Goal: Task Accomplishment & Management: Complete application form

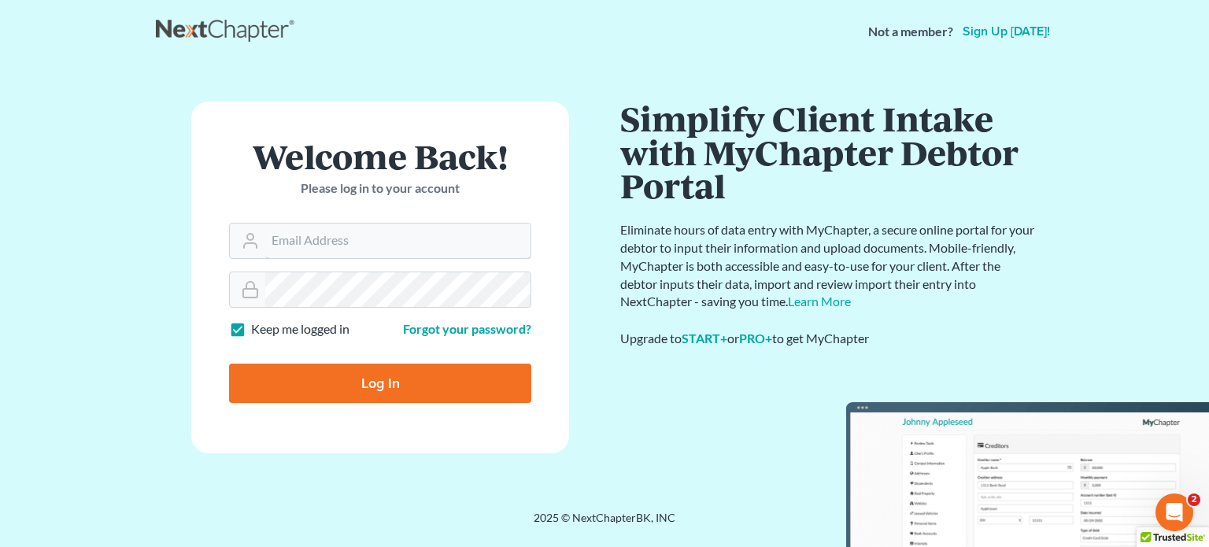
type input "[PERSON_NAME][EMAIL_ADDRESS][DOMAIN_NAME]"
drag, startPoint x: 345, startPoint y: 390, endPoint x: 350, endPoint y: 373, distance: 18.2
click at [345, 390] on input "Log In" at bounding box center [380, 383] width 302 height 39
type input "Thinking..."
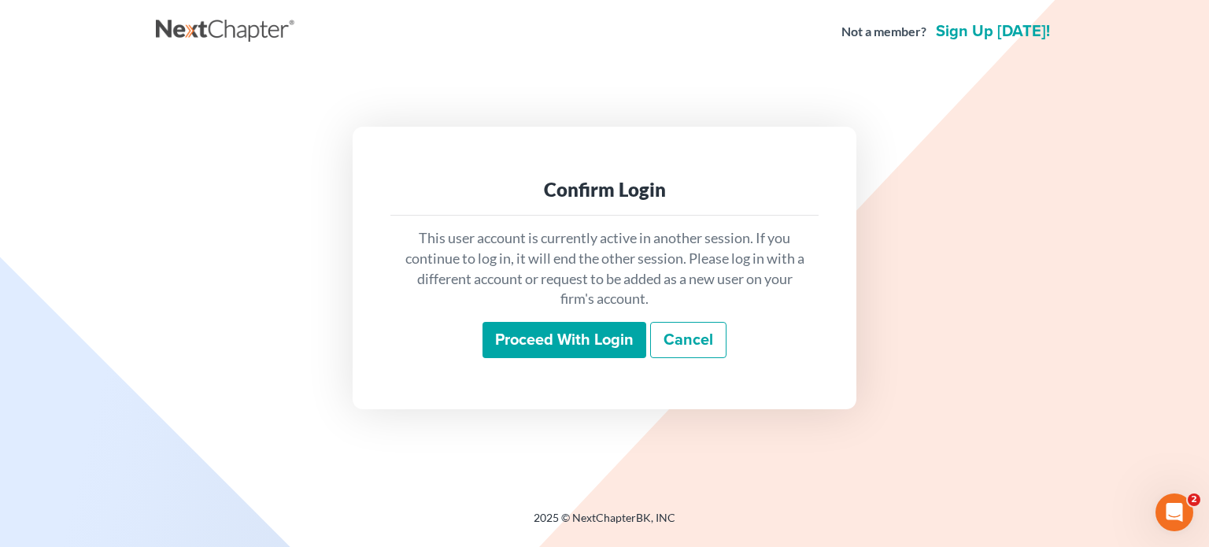
click at [522, 336] on input "Proceed with login" at bounding box center [564, 340] width 164 height 36
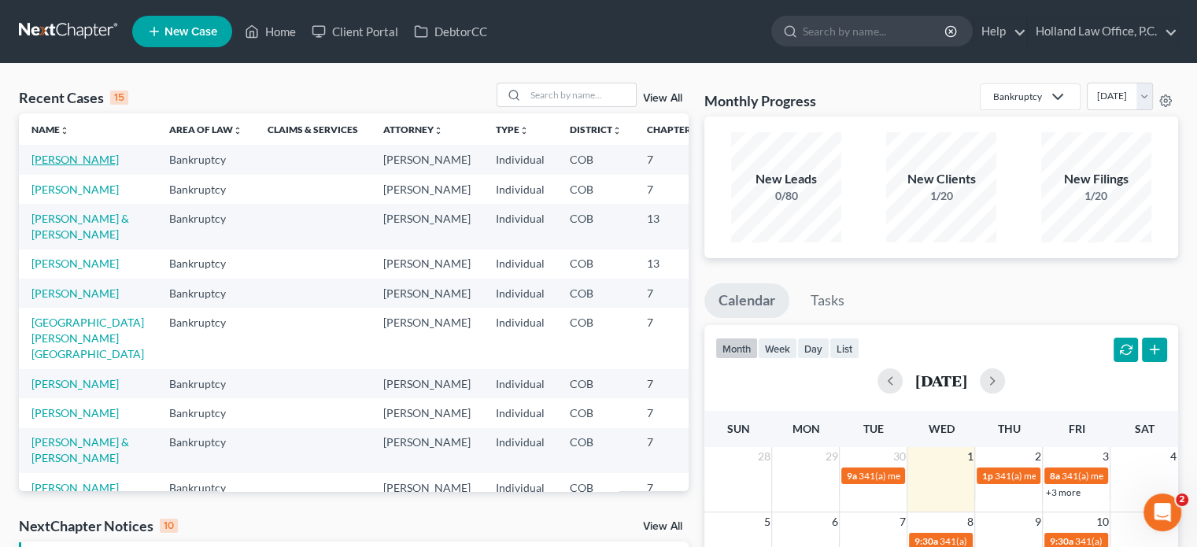
click at [47, 160] on link "[PERSON_NAME]" at bounding box center [74, 159] width 87 height 13
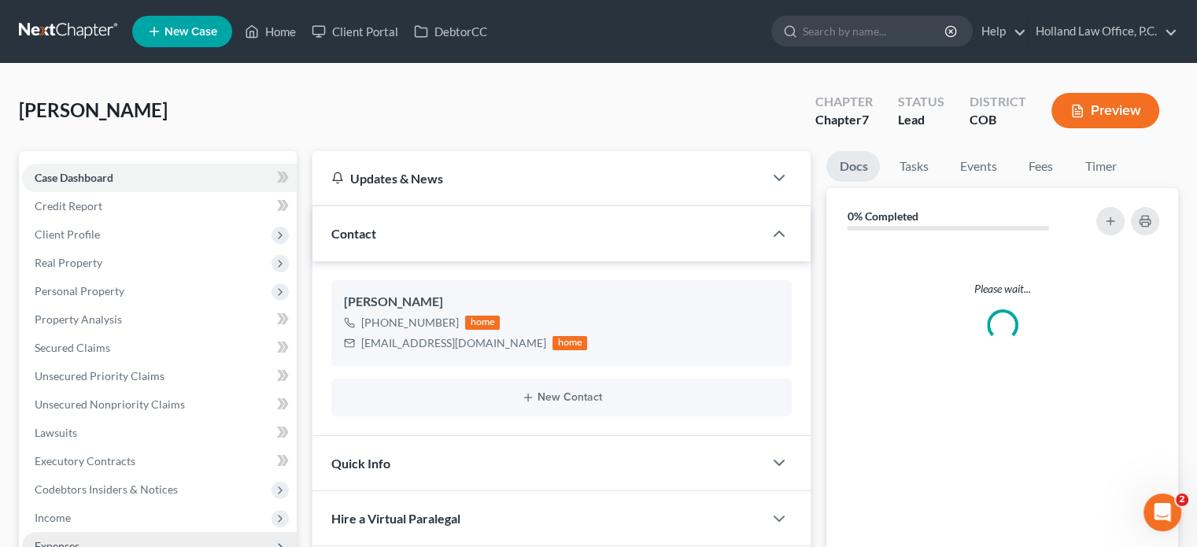
scroll to position [315, 0]
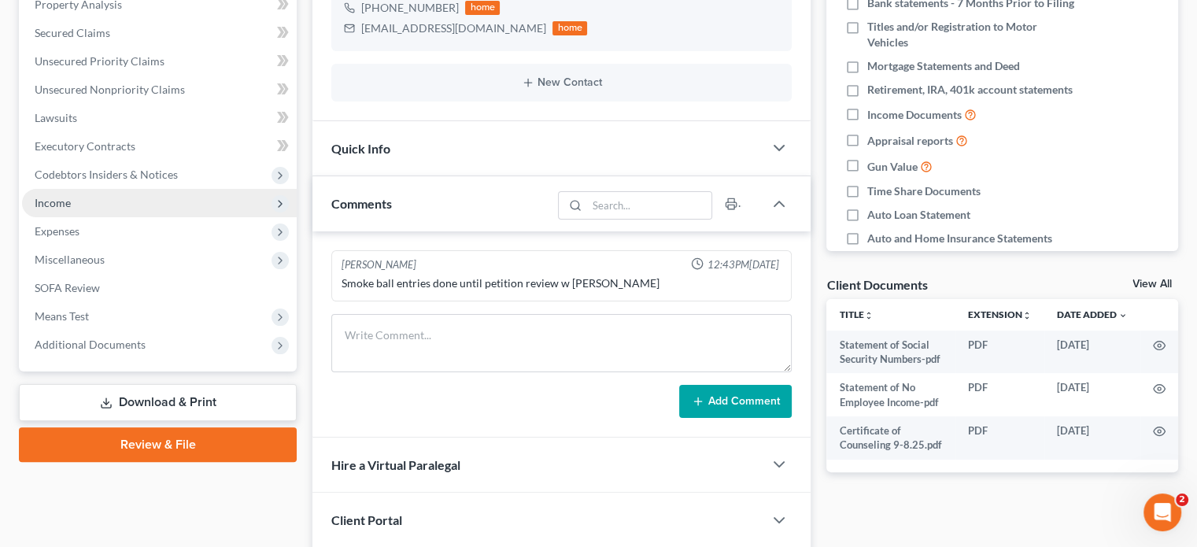
click at [73, 206] on span "Income" at bounding box center [159, 203] width 275 height 28
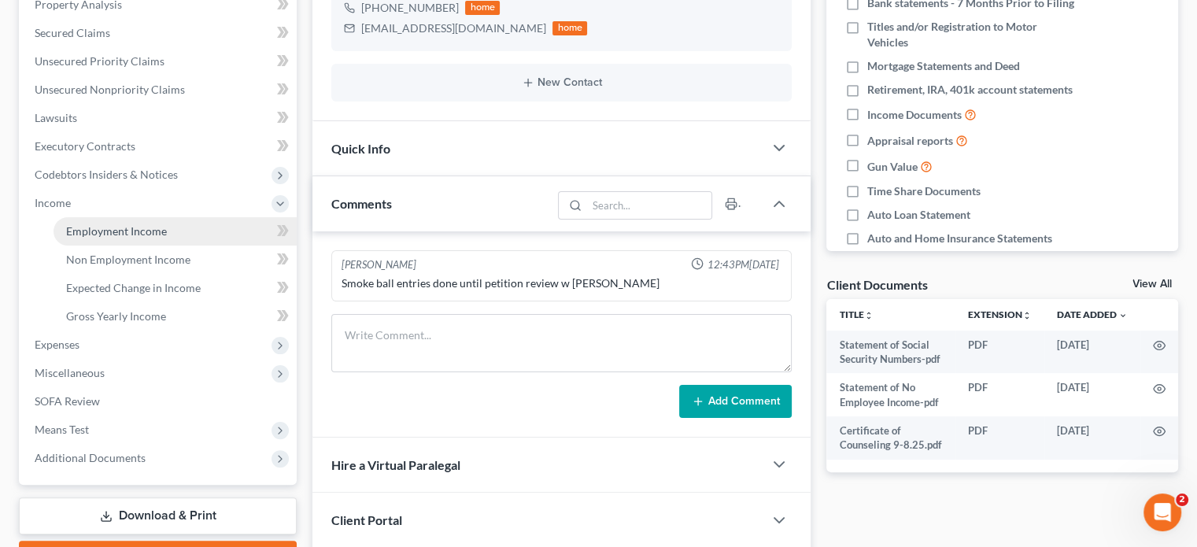
click at [98, 224] on span "Employment Income" at bounding box center [116, 230] width 101 height 13
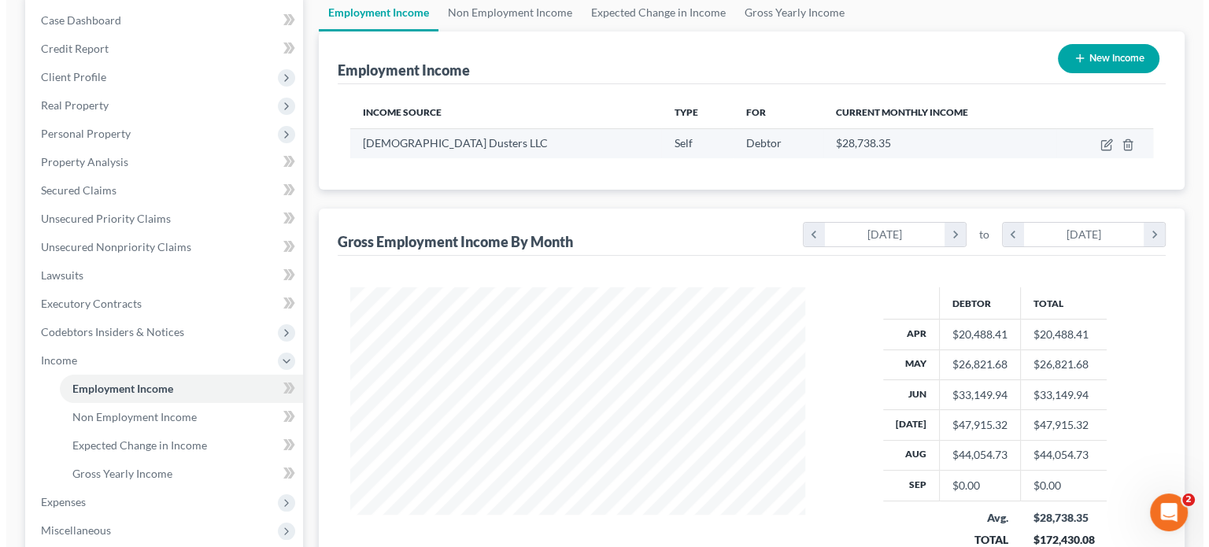
scroll to position [236, 0]
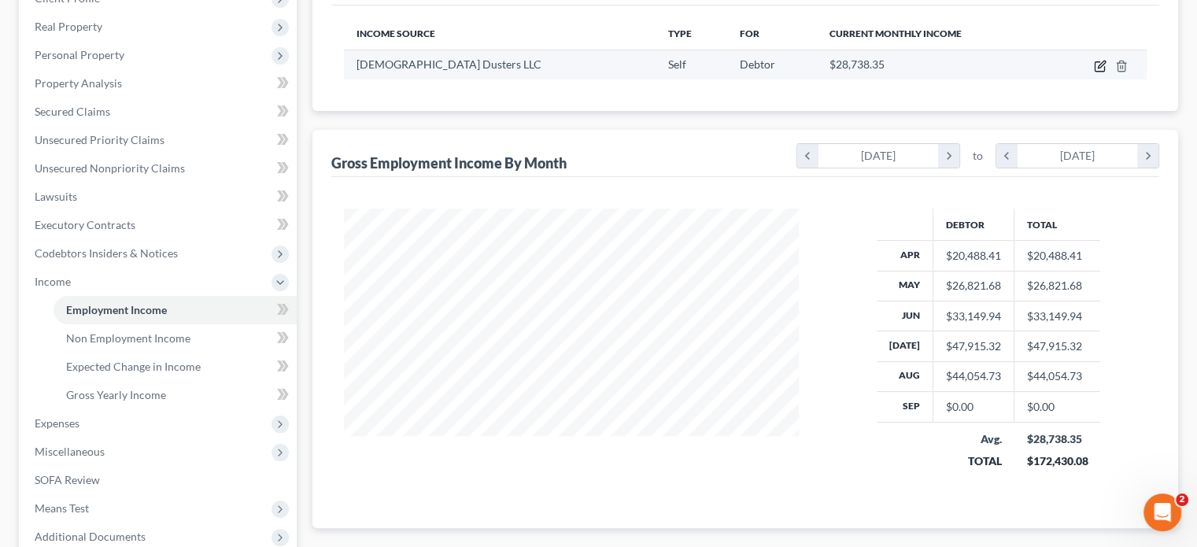
click at [1102, 65] on icon "button" at bounding box center [1101, 64] width 7 height 7
select select "1"
select select "5"
select select "0"
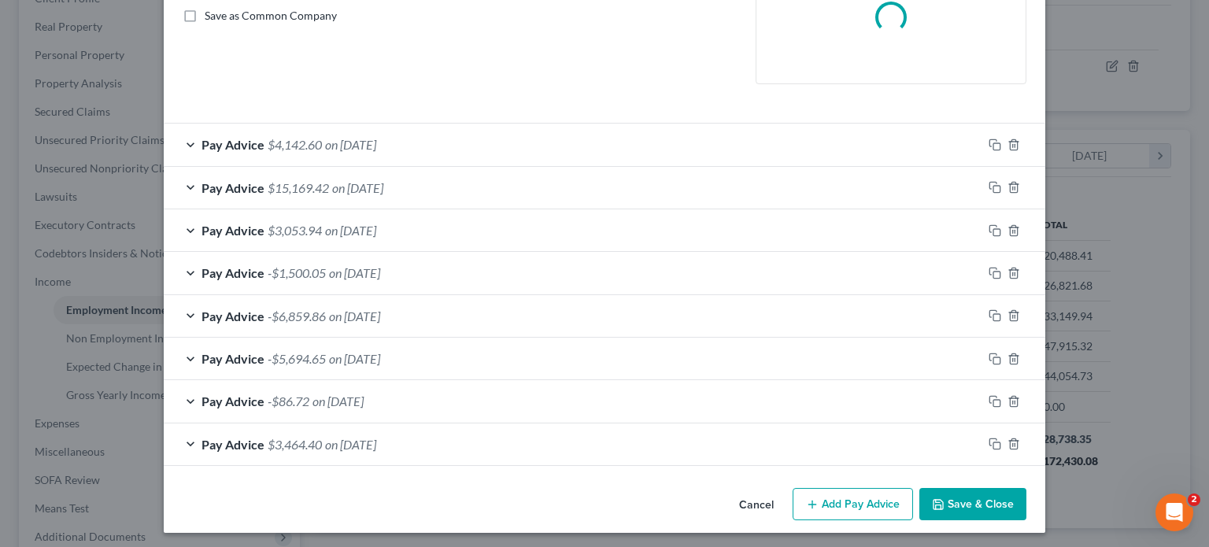
scroll to position [364, 0]
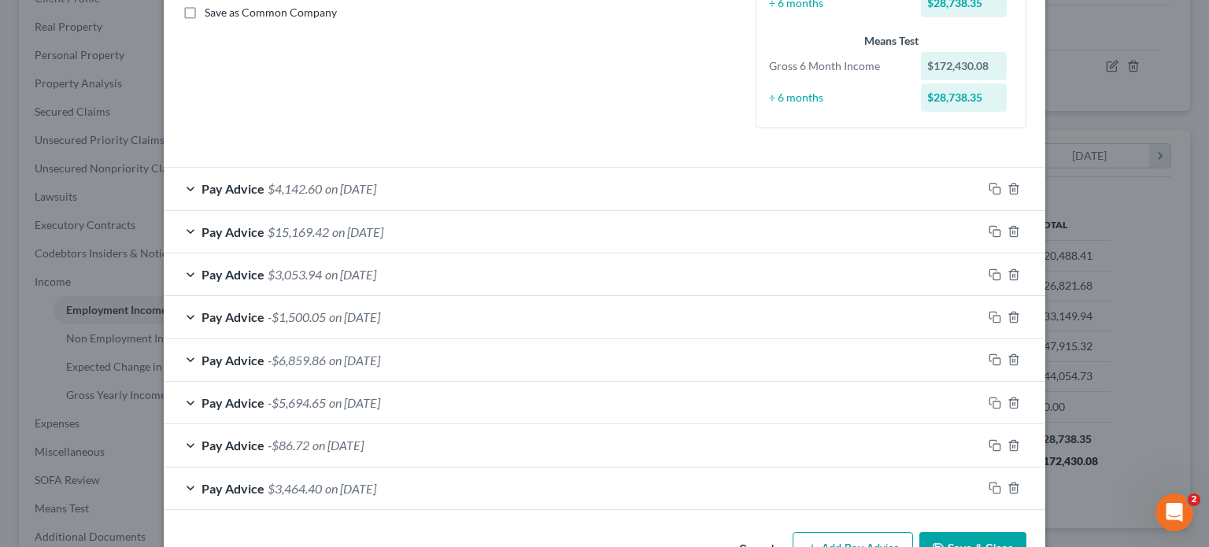
click at [376, 490] on span "on [DATE]" at bounding box center [350, 488] width 51 height 15
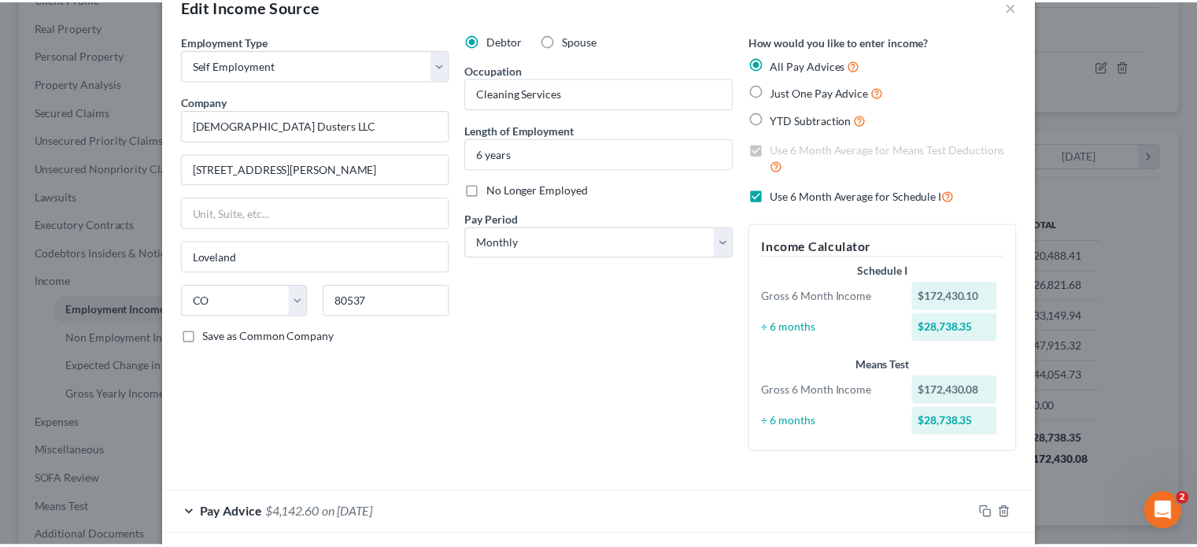
scroll to position [0, 0]
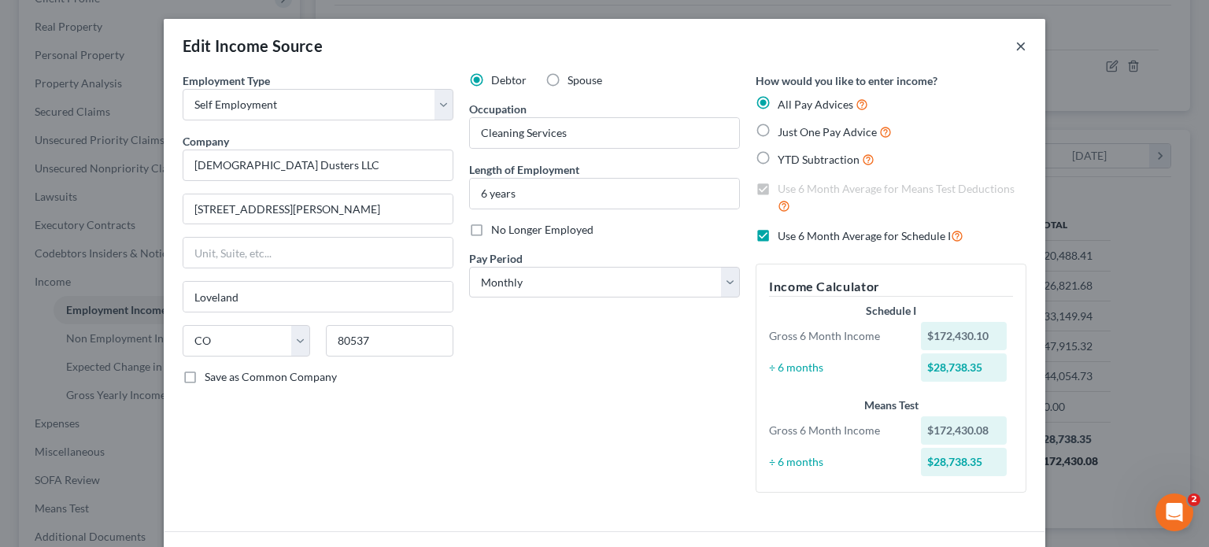
click at [1017, 50] on button "×" at bounding box center [1020, 45] width 11 height 19
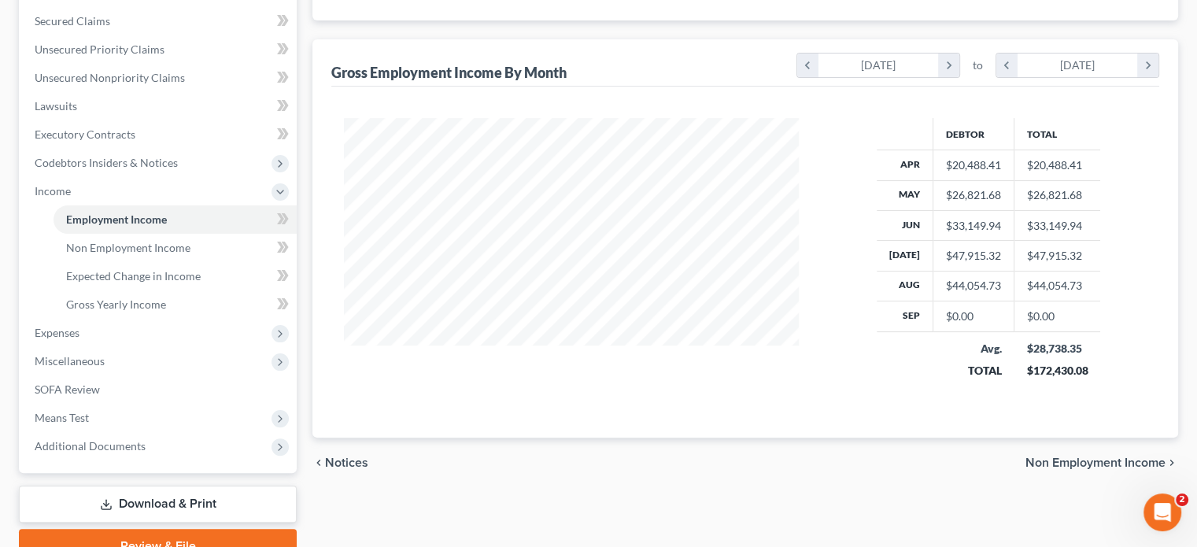
scroll to position [236, 0]
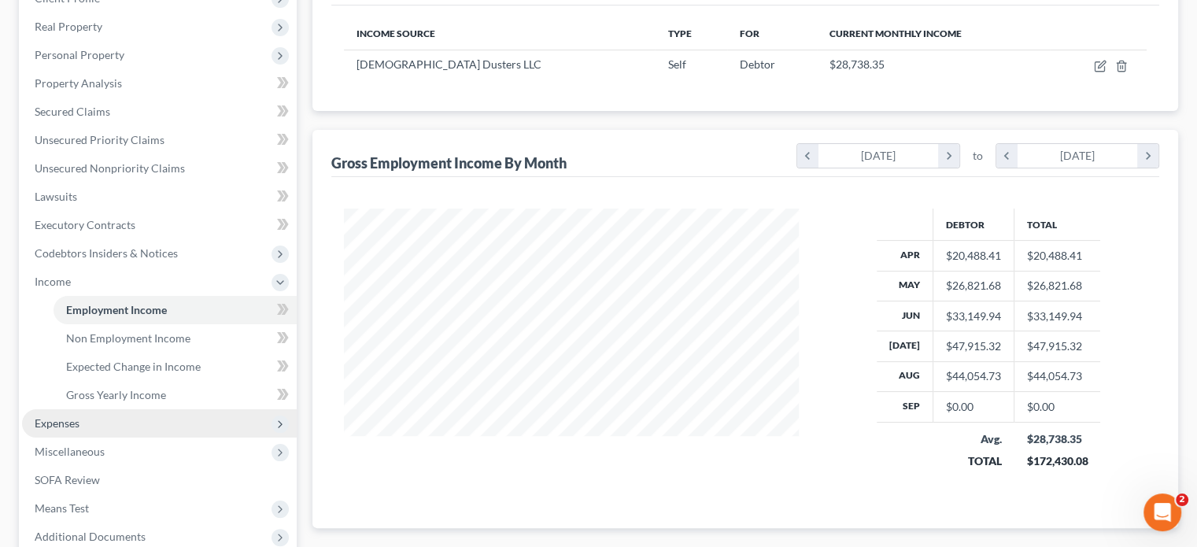
click at [74, 428] on span "Expenses" at bounding box center [57, 422] width 45 height 13
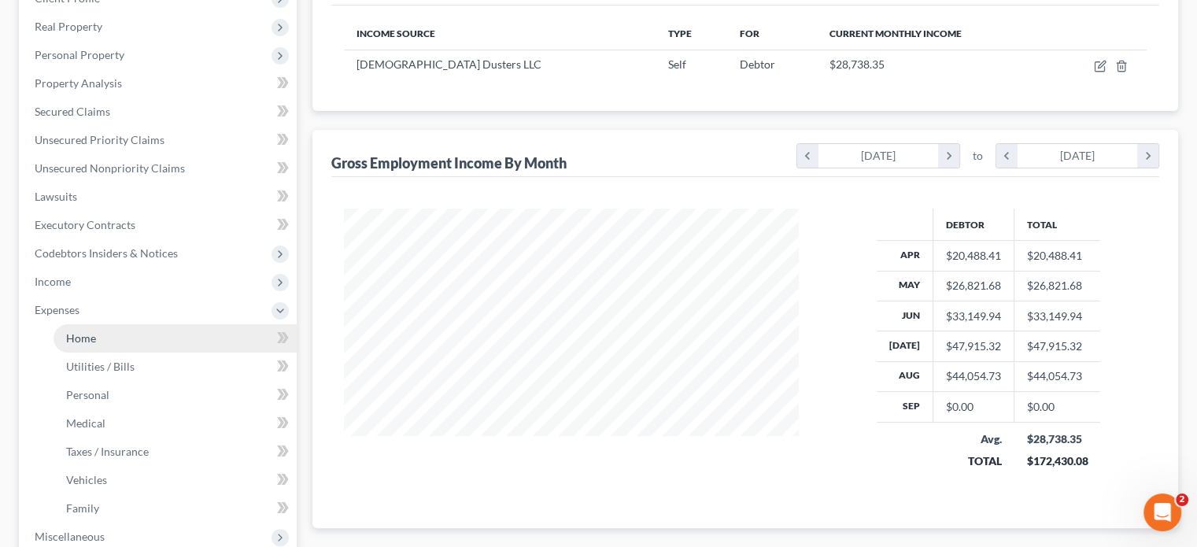
click at [85, 342] on span "Home" at bounding box center [81, 337] width 30 height 13
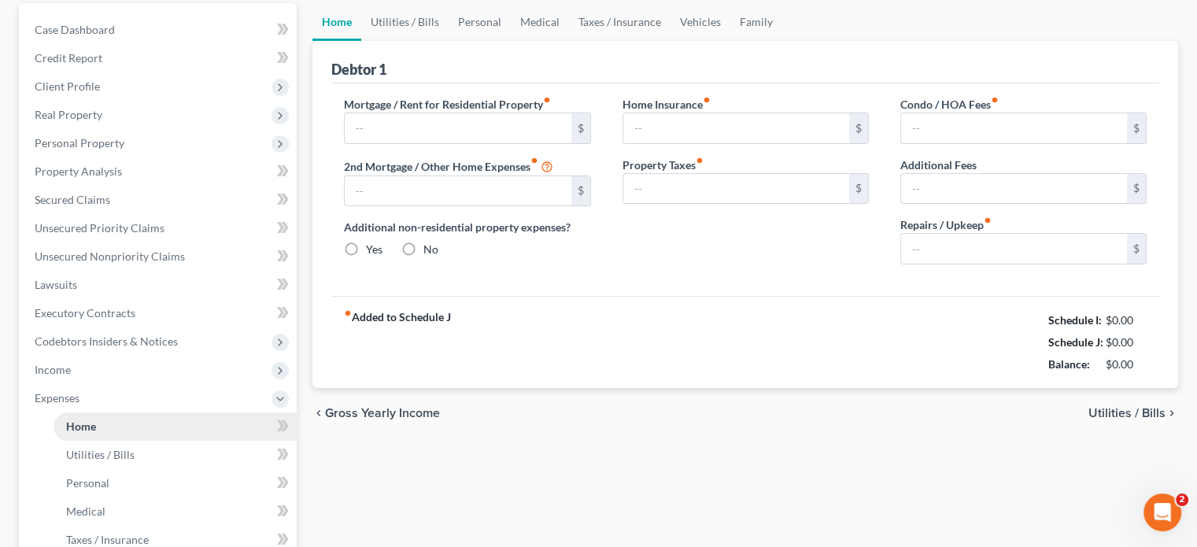
type input "3,045.00"
type input "700.00"
radio input "true"
type input "0.00"
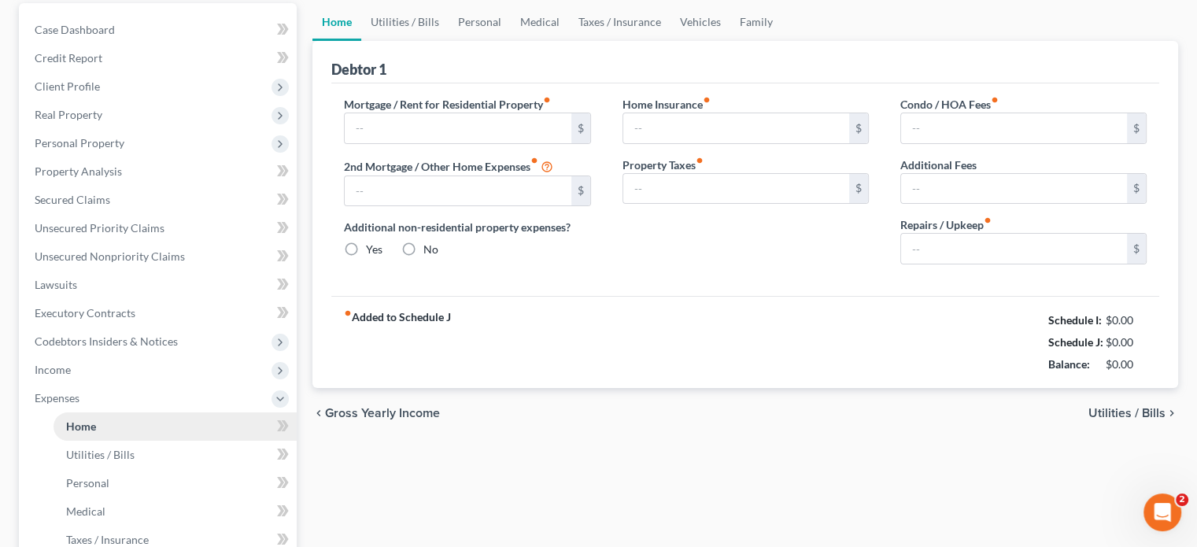
type input "0.00"
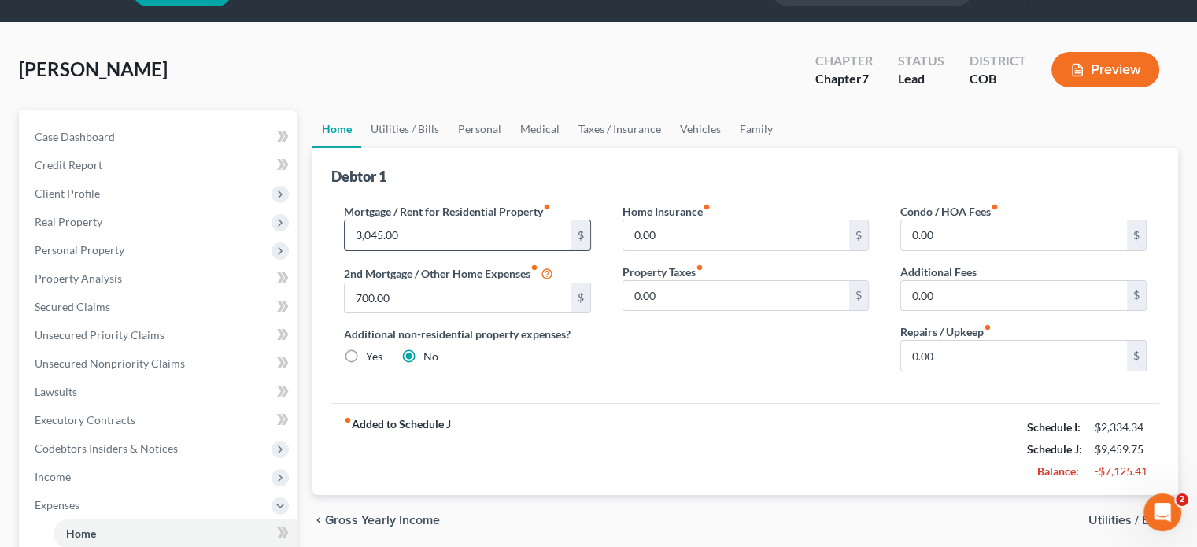
scroll to position [79, 0]
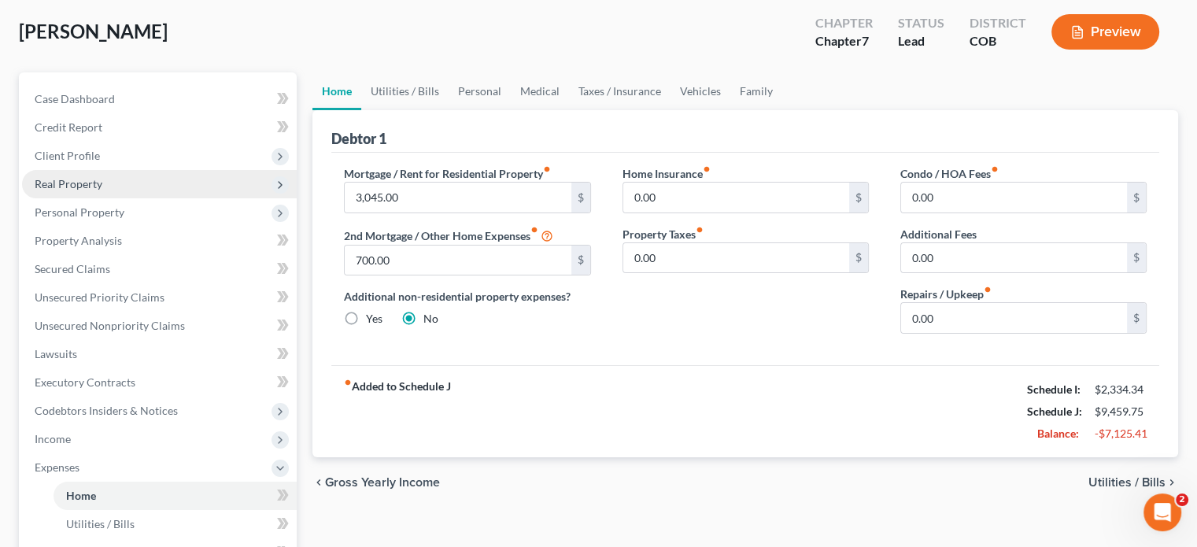
click at [94, 187] on span "Real Property" at bounding box center [69, 183] width 68 height 13
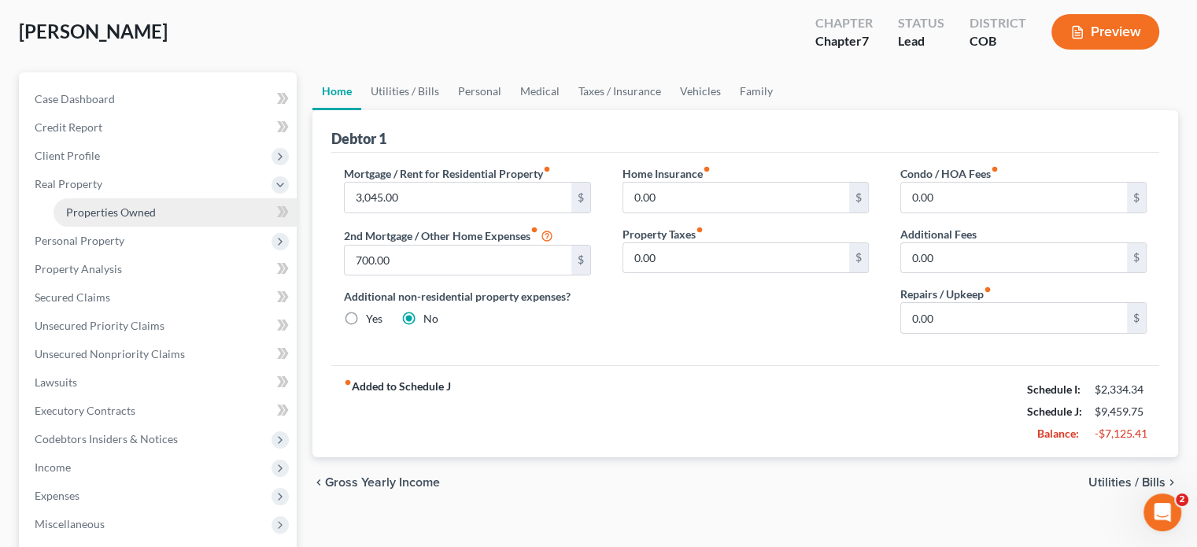
click at [103, 210] on span "Properties Owned" at bounding box center [111, 211] width 90 height 13
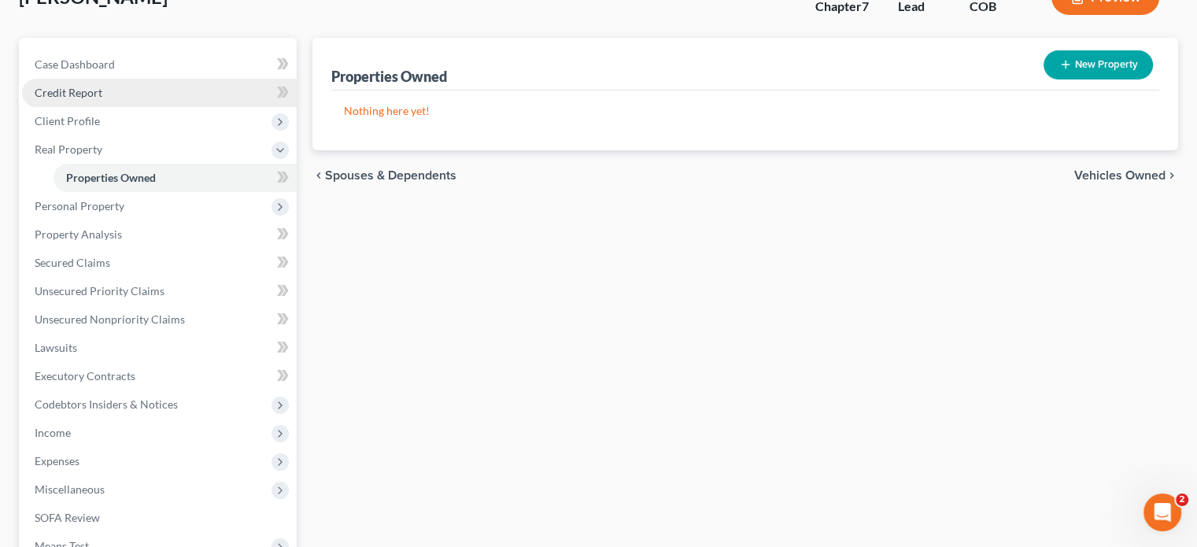
scroll to position [157, 0]
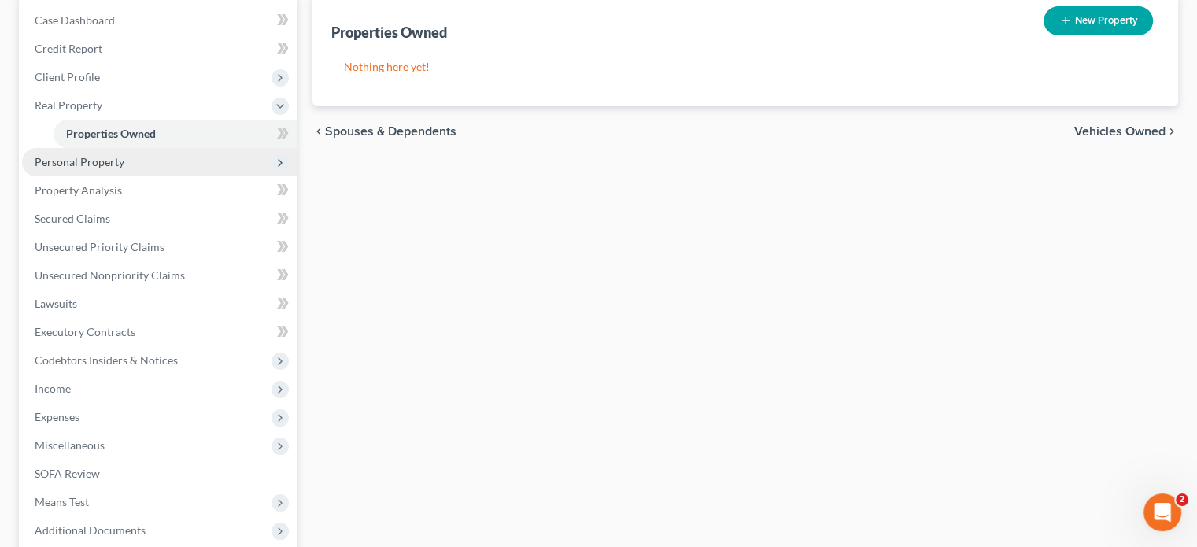
click at [91, 166] on span "Personal Property" at bounding box center [80, 161] width 90 height 13
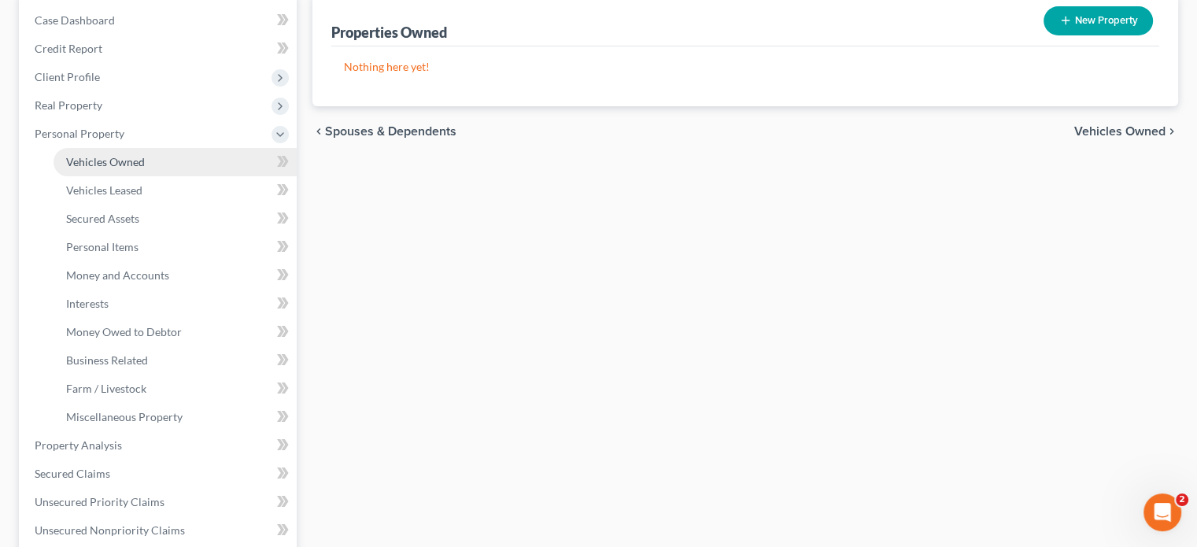
click at [94, 168] on span "Vehicles Owned" at bounding box center [105, 161] width 79 height 13
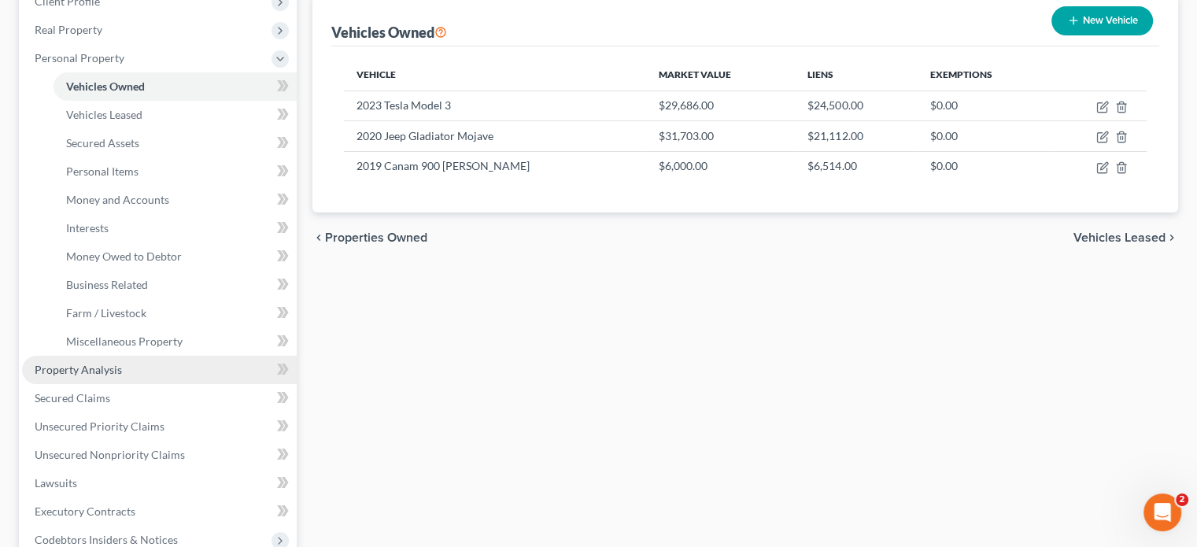
scroll to position [236, 0]
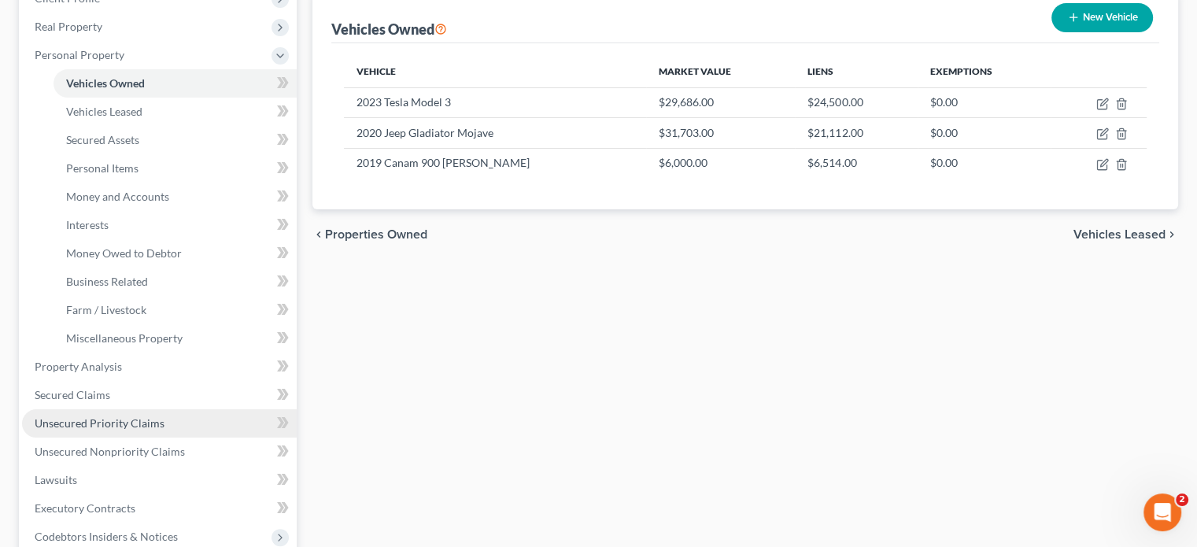
click at [105, 421] on span "Unsecured Priority Claims" at bounding box center [100, 422] width 130 height 13
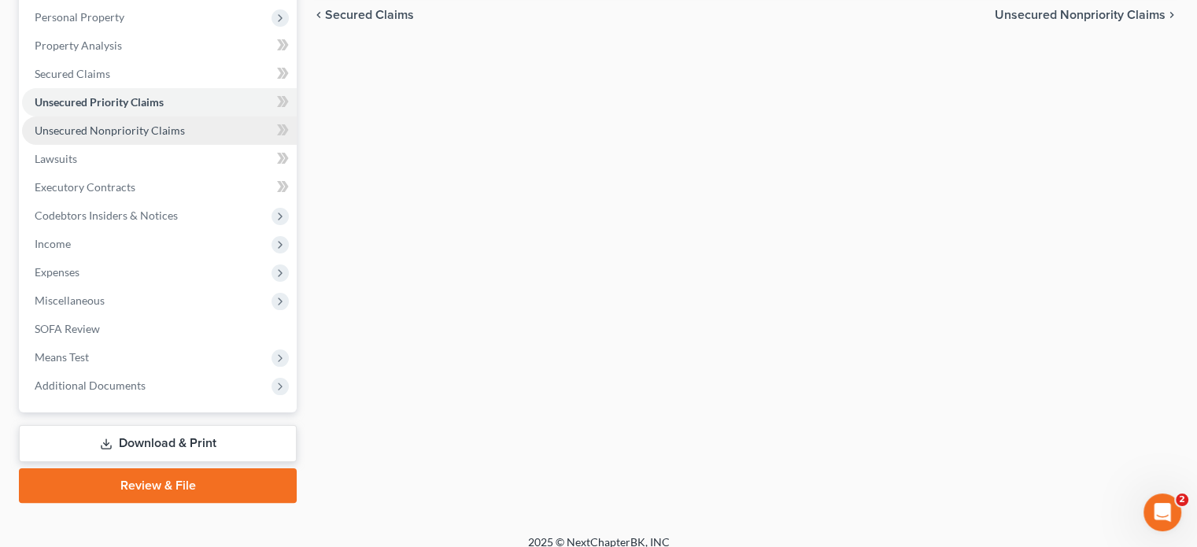
scroll to position [288, 0]
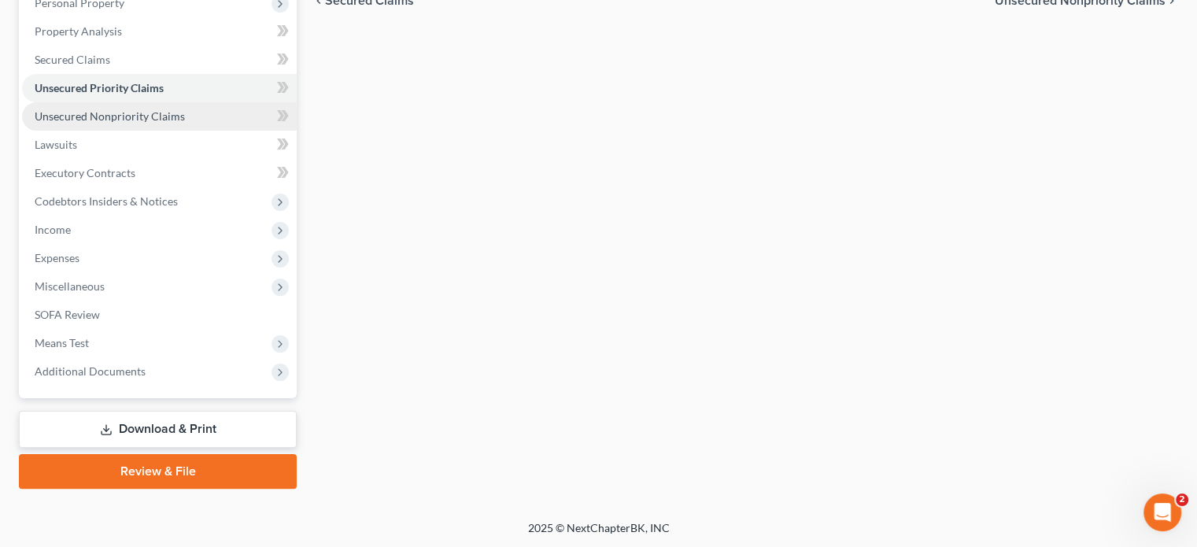
click at [88, 120] on span "Unsecured Nonpriority Claims" at bounding box center [110, 115] width 150 height 13
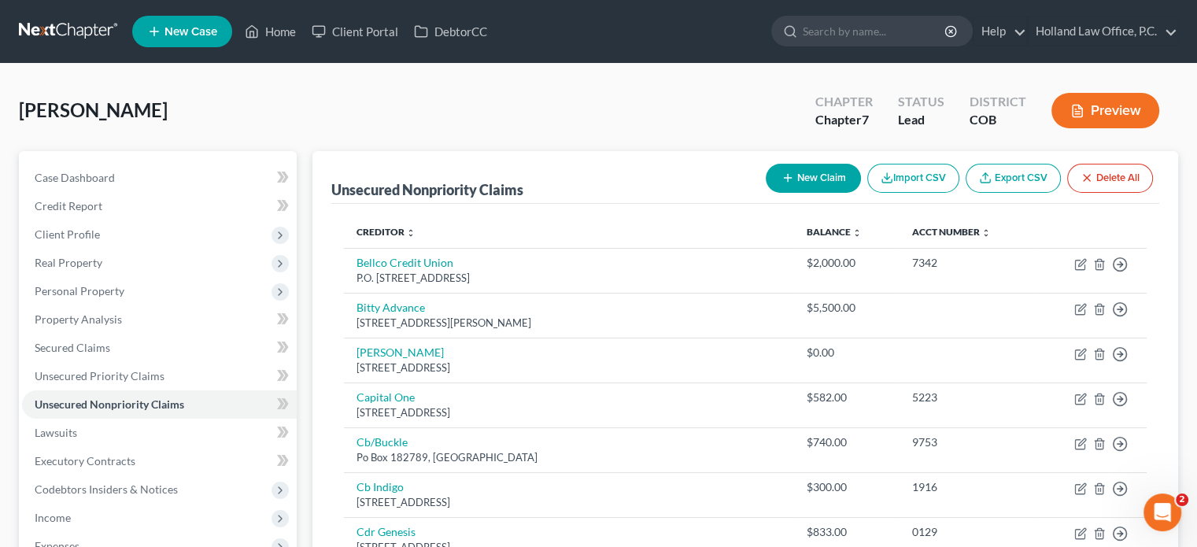
click at [1118, 113] on button "Preview" at bounding box center [1106, 110] width 108 height 35
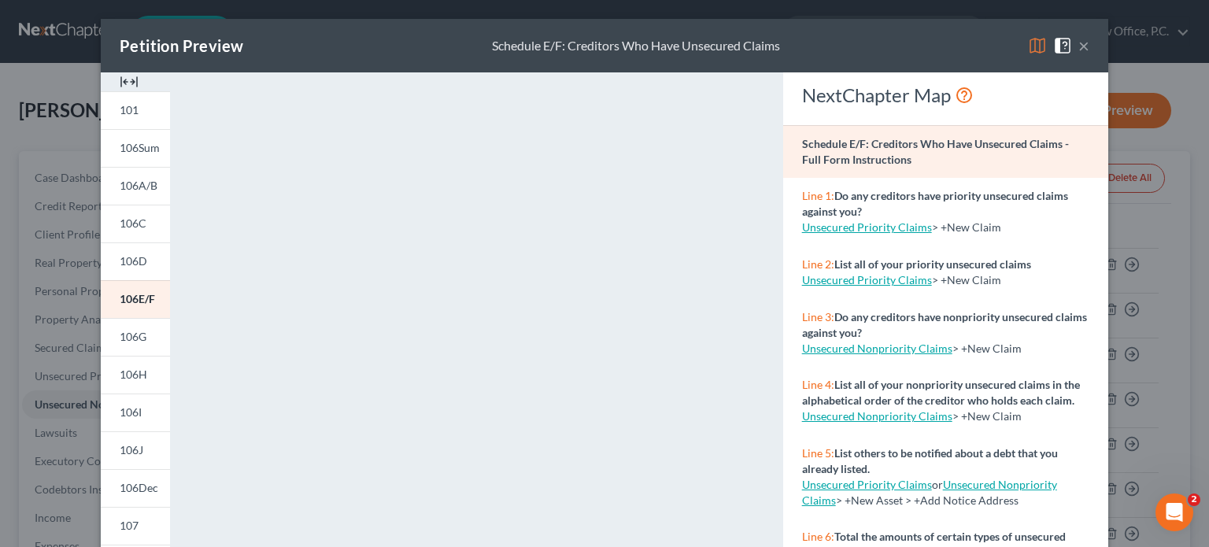
click at [1078, 48] on button "×" at bounding box center [1083, 45] width 11 height 19
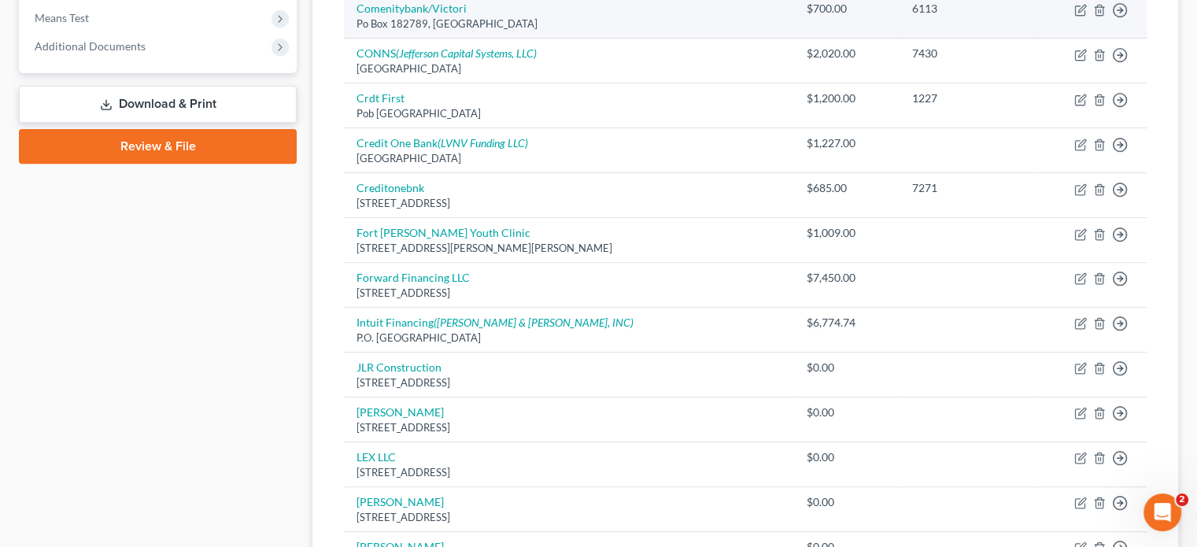
scroll to position [472, 0]
